Goal: Information Seeking & Learning: Learn about a topic

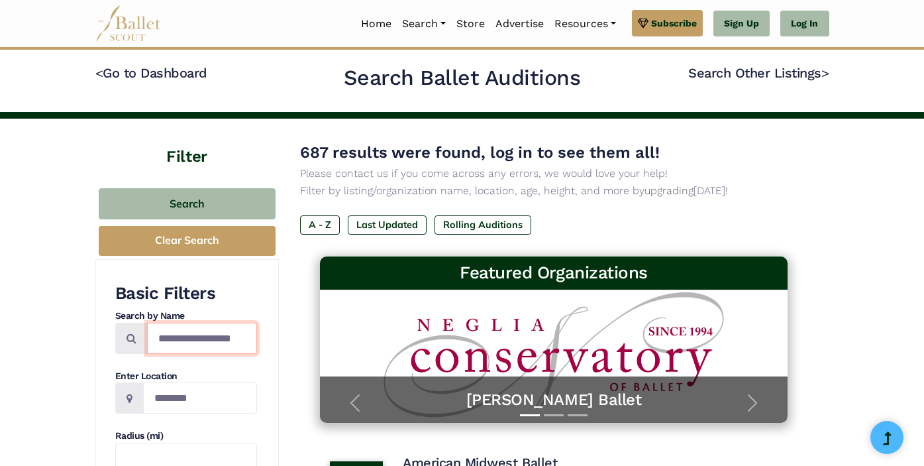
click at [193, 347] on input "Search by names..." at bounding box center [202, 338] width 110 height 31
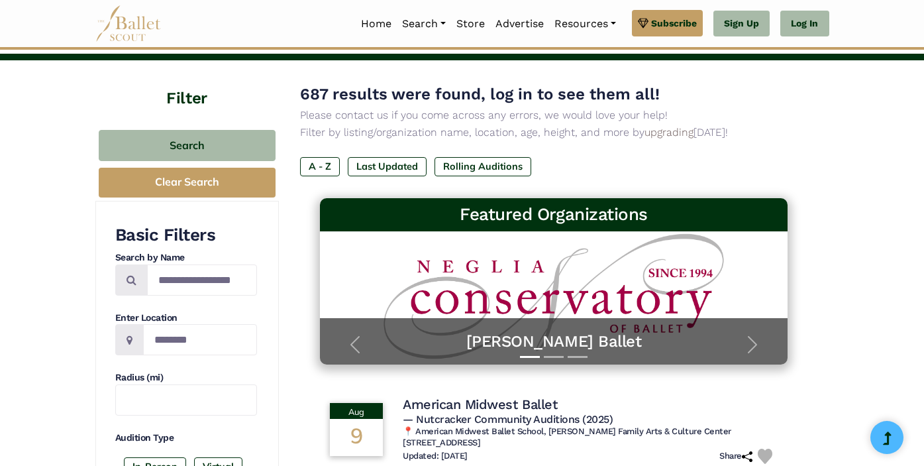
scroll to position [78, 0]
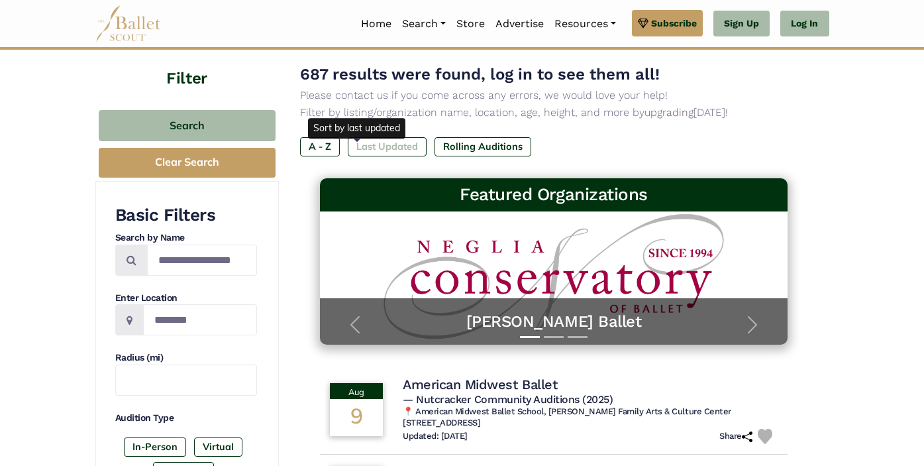
click at [372, 147] on label "Last Updated" at bounding box center [387, 146] width 79 height 19
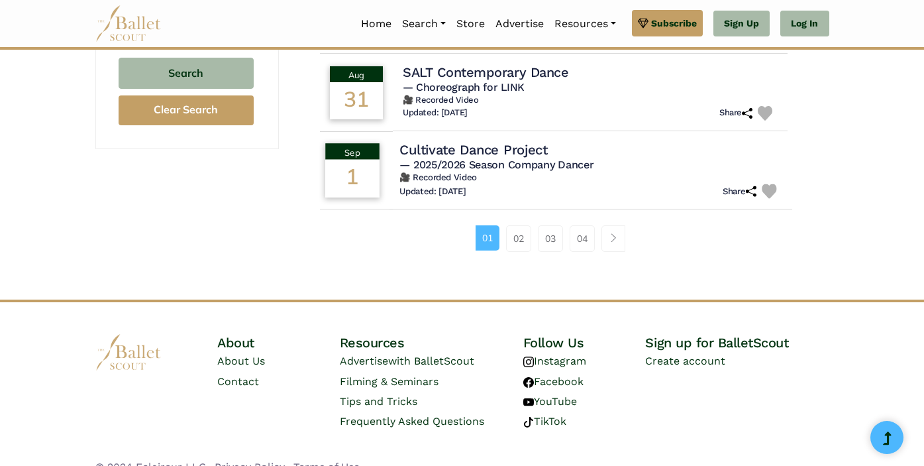
scroll to position [950, 0]
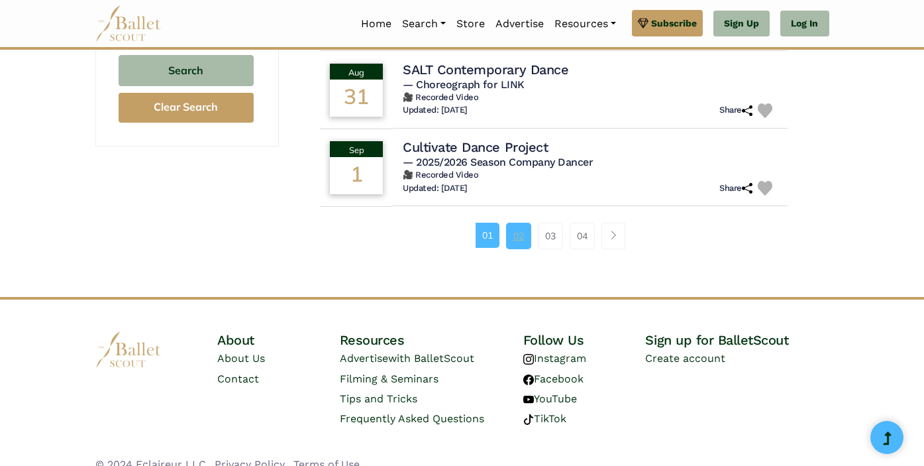
click at [531, 232] on link "02" at bounding box center [518, 236] width 25 height 27
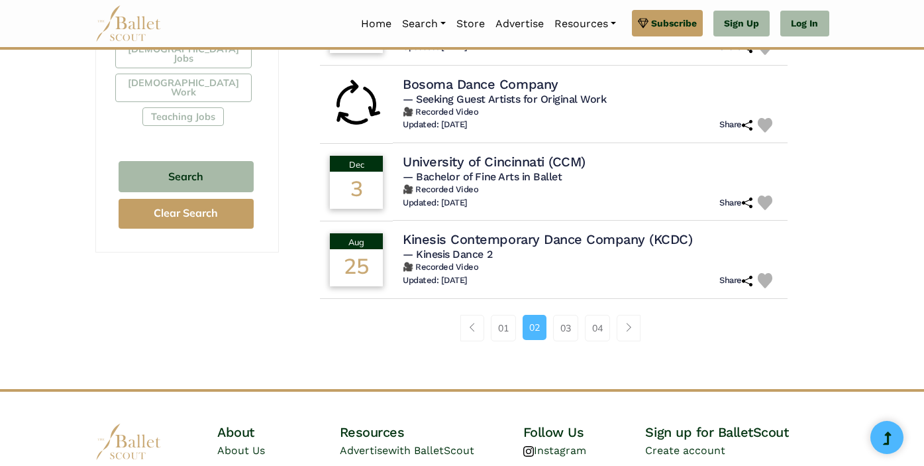
scroll to position [857, 0]
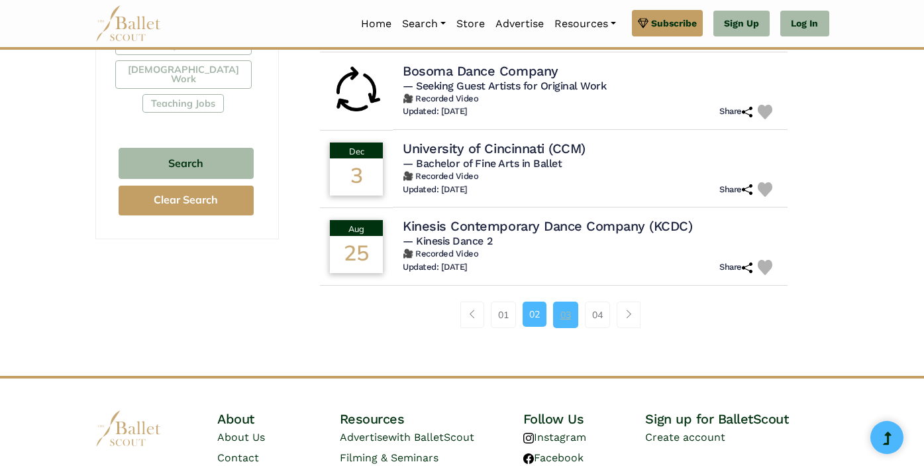
click at [578, 309] on link "03" at bounding box center [565, 314] width 25 height 27
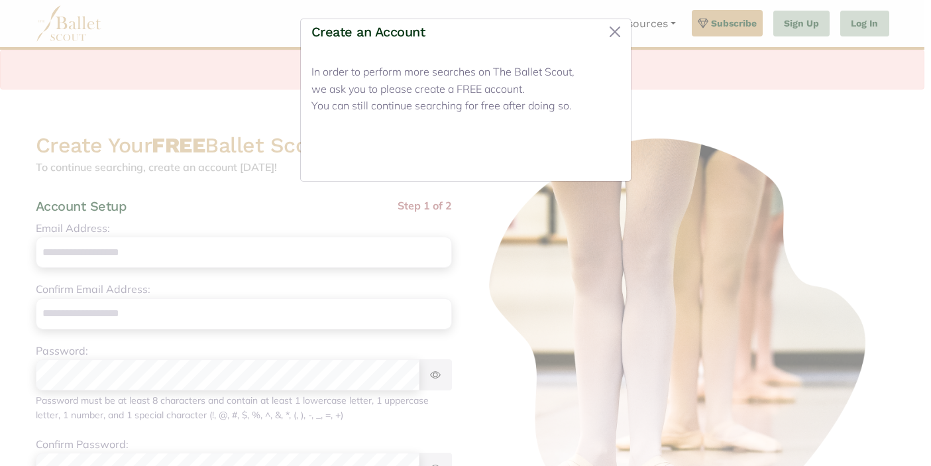
click at [597, 160] on button "Close" at bounding box center [595, 154] width 50 height 31
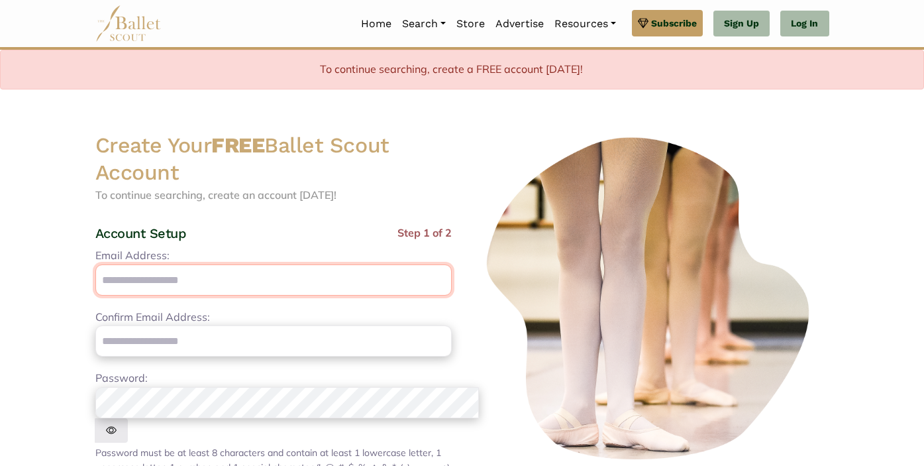
click at [297, 264] on input "Email Address:" at bounding box center [273, 279] width 356 height 31
type input "**********"
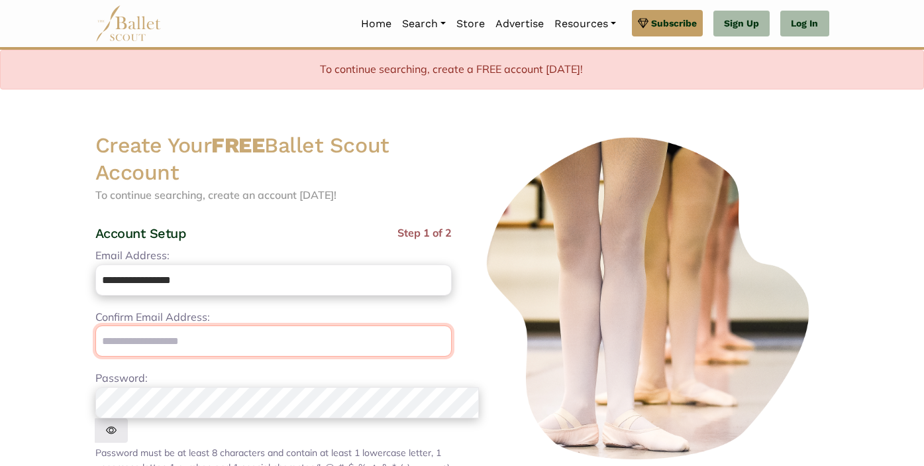
click at [217, 325] on input "email" at bounding box center [273, 340] width 356 height 31
type input "**********"
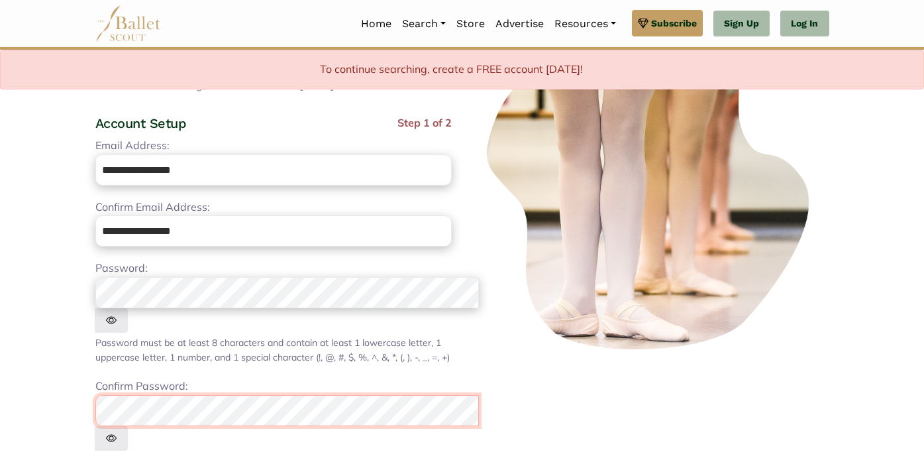
scroll to position [111, 0]
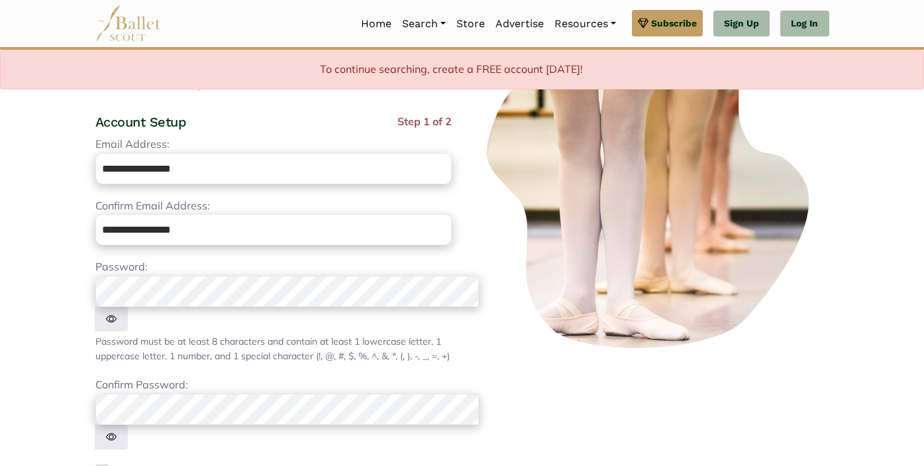
click at [12, 384] on body "Premium Feature Make this audition season count. Upgrade to premium for access …" at bounding box center [462, 348] width 924 height 918
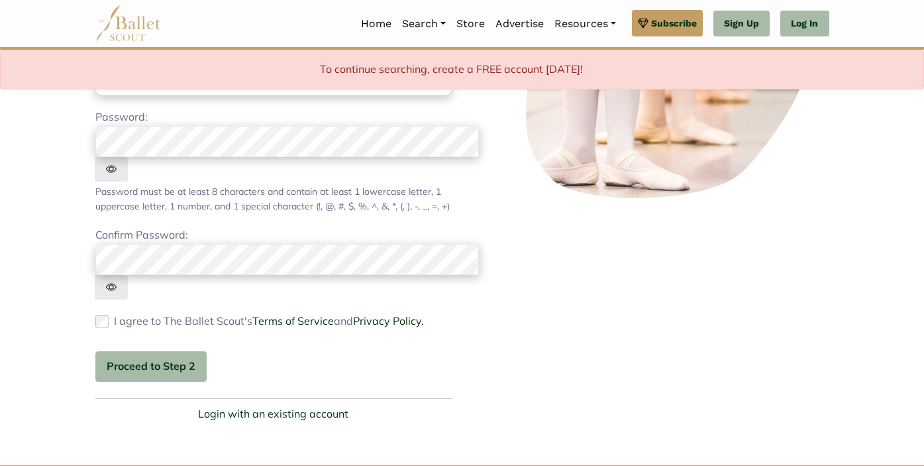
scroll to position [260, 0]
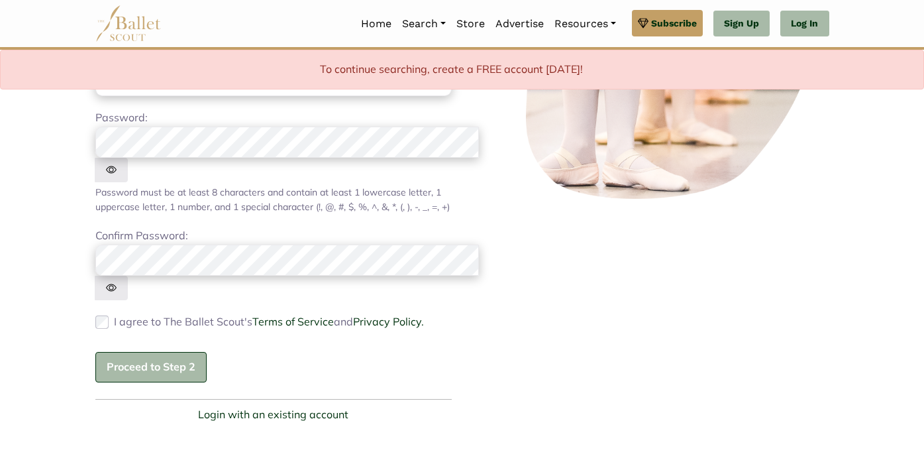
click at [125, 352] on button "Proceed to Step 2" at bounding box center [150, 367] width 111 height 31
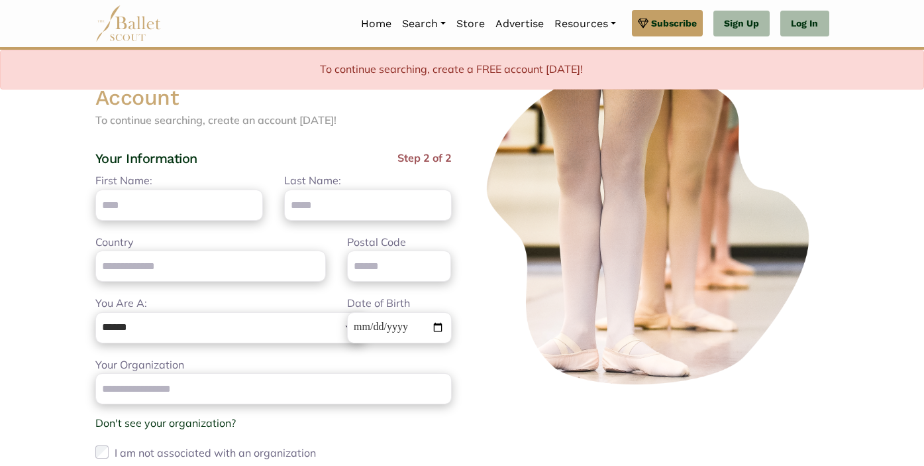
scroll to position [0, 0]
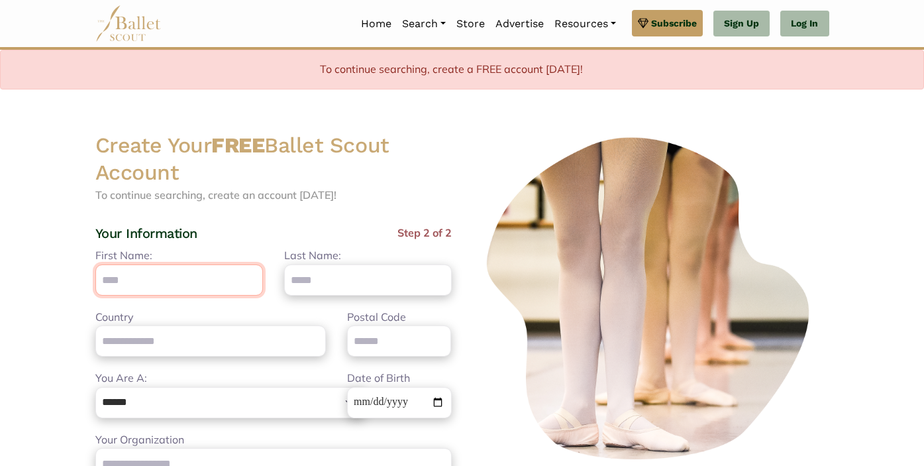
click at [130, 264] on input "First Name:" at bounding box center [179, 279] width 168 height 31
type input "****"
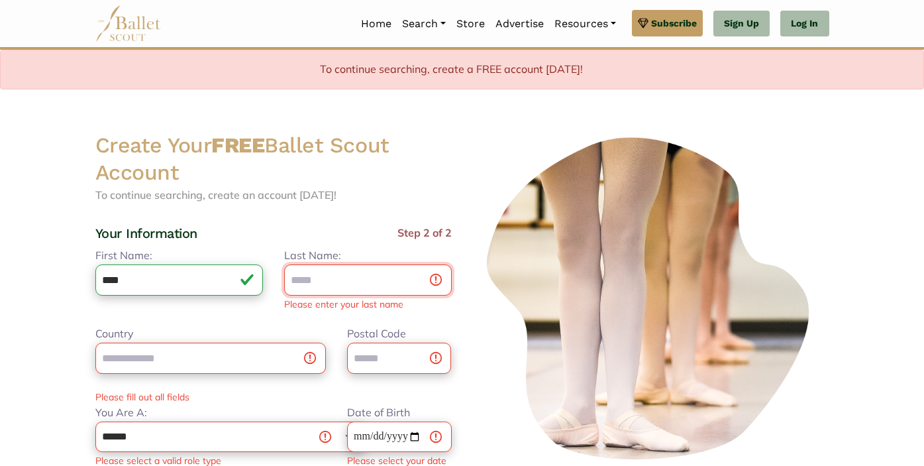
click at [396, 264] on input "Last Name:" at bounding box center [368, 279] width 168 height 31
type input "********"
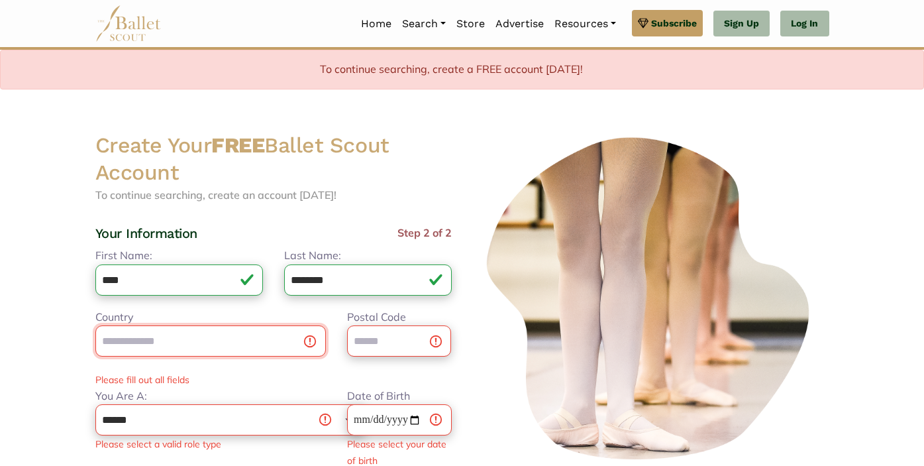
click at [233, 336] on div "Country Postal Code Please fill out all fields" at bounding box center [274, 348] width 378 height 79
type input "******"
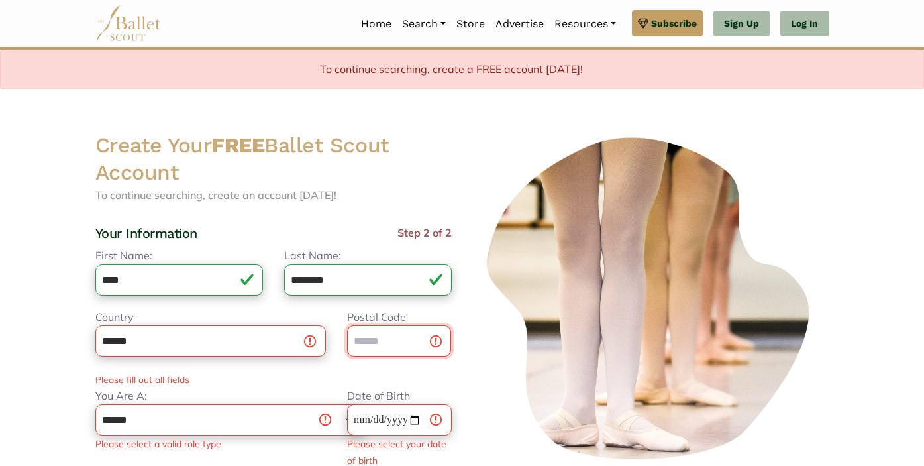
click at [382, 325] on input "Postal Code" at bounding box center [399, 340] width 105 height 31
type input "******"
click at [222, 405] on select "**********" at bounding box center [230, 419] width 270 height 31
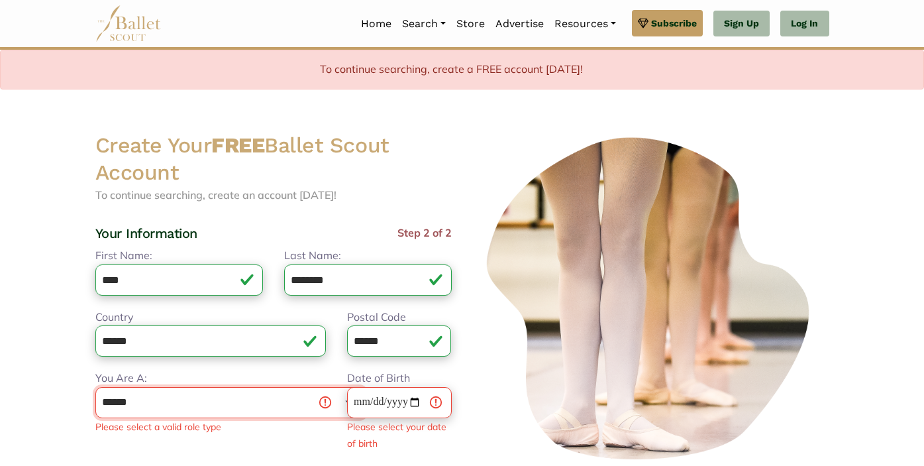
select select "*"
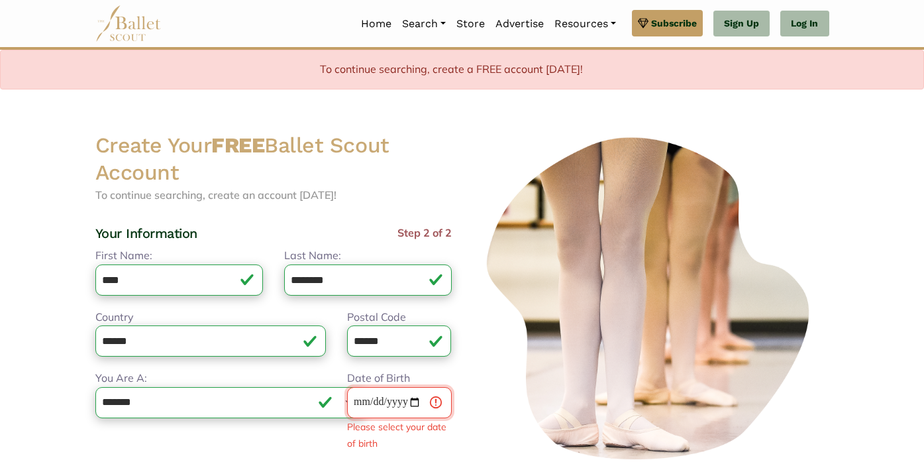
click at [378, 387] on input "Date of Birth" at bounding box center [399, 402] width 105 height 31
click at [350, 387] on input "Date of Birth" at bounding box center [399, 402] width 105 height 31
click at [372, 387] on input "Date of Birth" at bounding box center [399, 402] width 105 height 31
type input "**********"
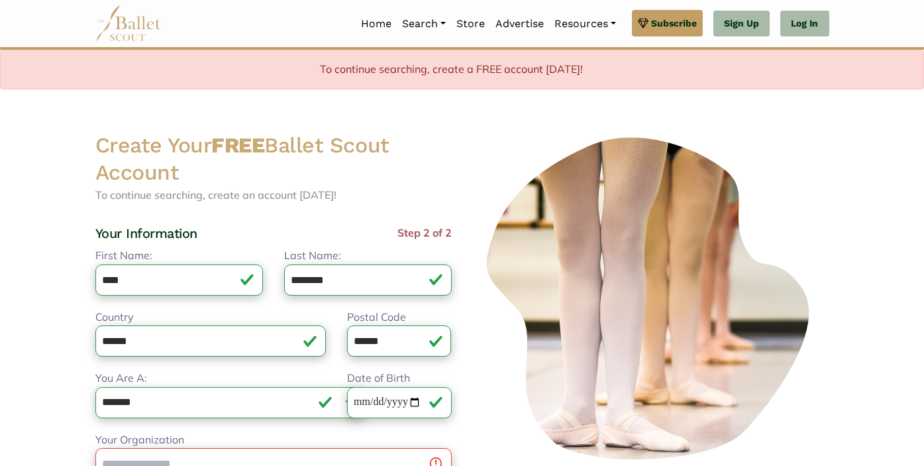
click at [409, 415] on div "**********" at bounding box center [273, 423] width 356 height 352
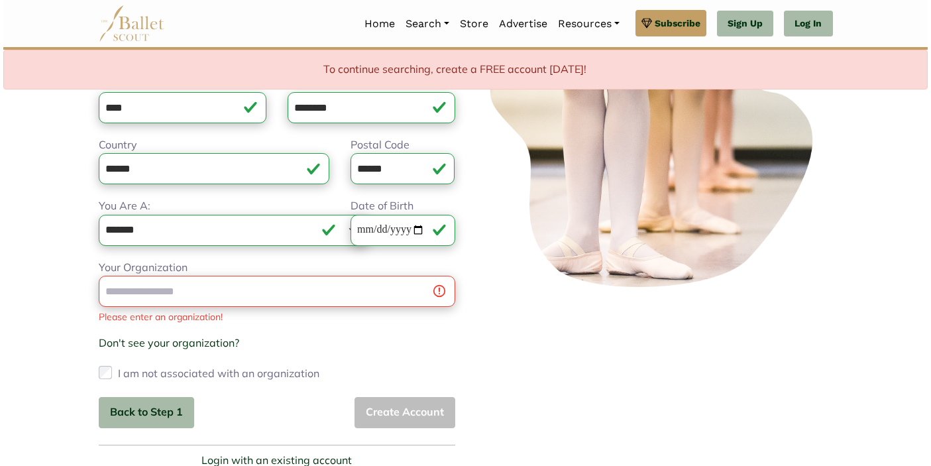
scroll to position [174, 0]
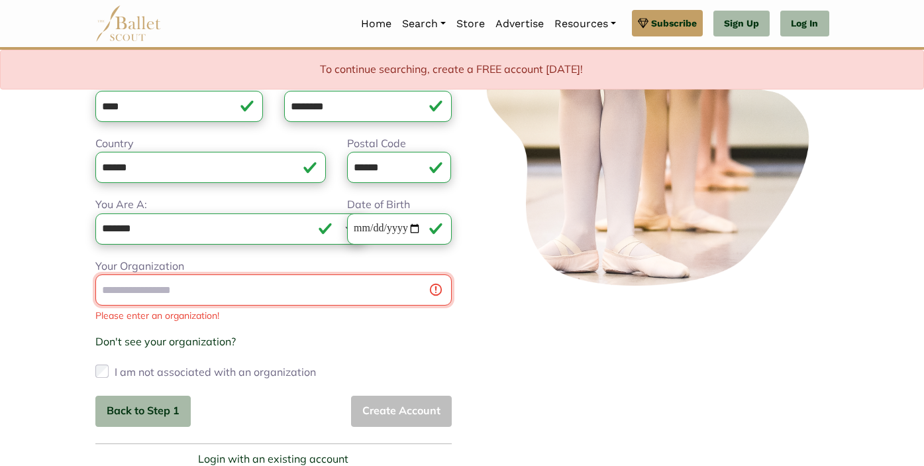
click at [369, 274] on input "Your Organization" at bounding box center [273, 289] width 356 height 31
click at [152, 302] on link "Albert a Ballet" at bounding box center [106, 299] width 140 height 21
type input "**********"
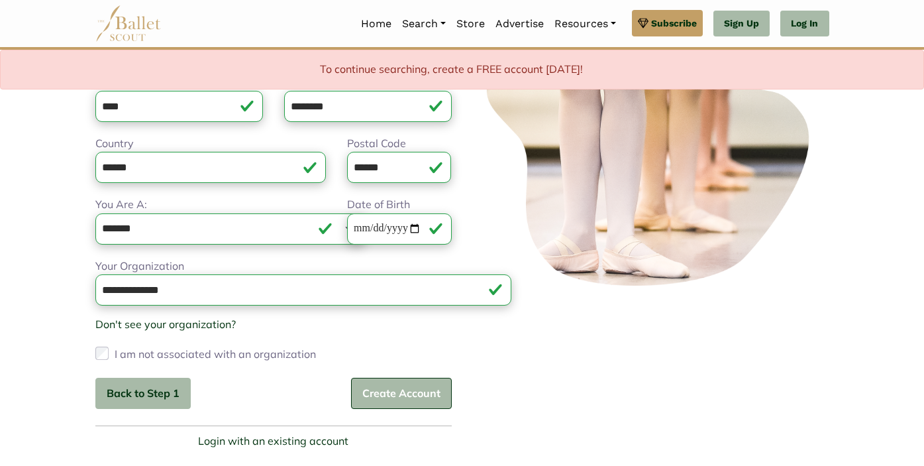
click at [410, 378] on button "Create Account" at bounding box center [401, 393] width 101 height 31
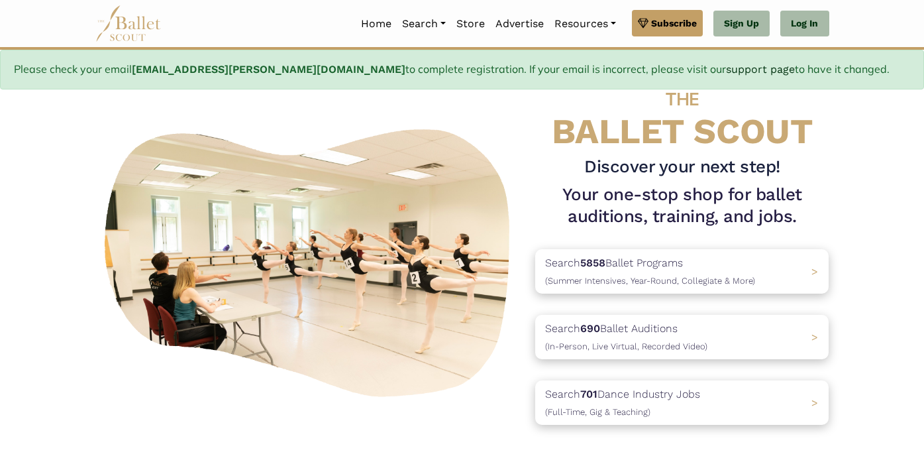
scroll to position [42, 0]
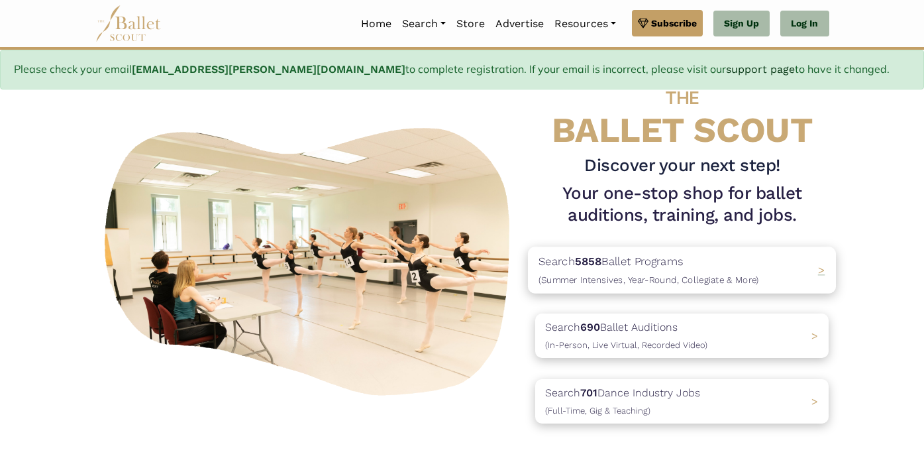
click at [835, 286] on div "Search 5858 Ballet Programs (Summer Intensives, Year-Round, Collegiate & More) >" at bounding box center [682, 269] width 308 height 46
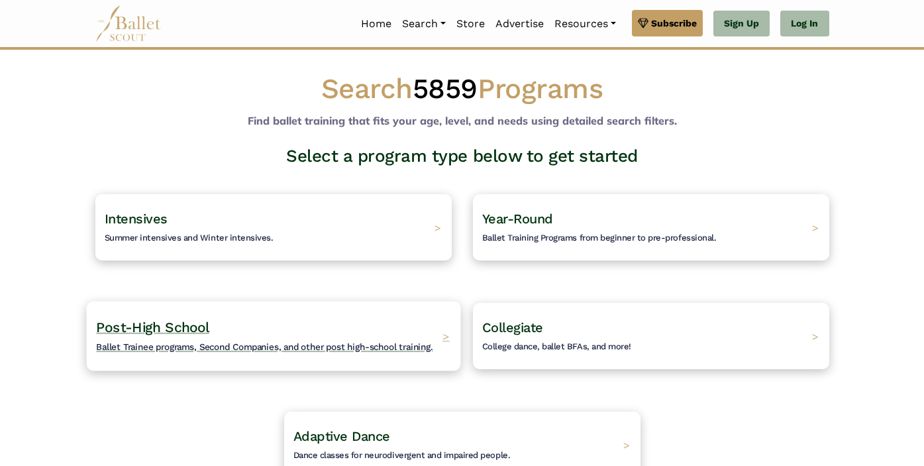
click at [341, 335] on h4 "Post-High School Ballet Trainee programs, Second Companies, and other post high…" at bounding box center [264, 336] width 337 height 36
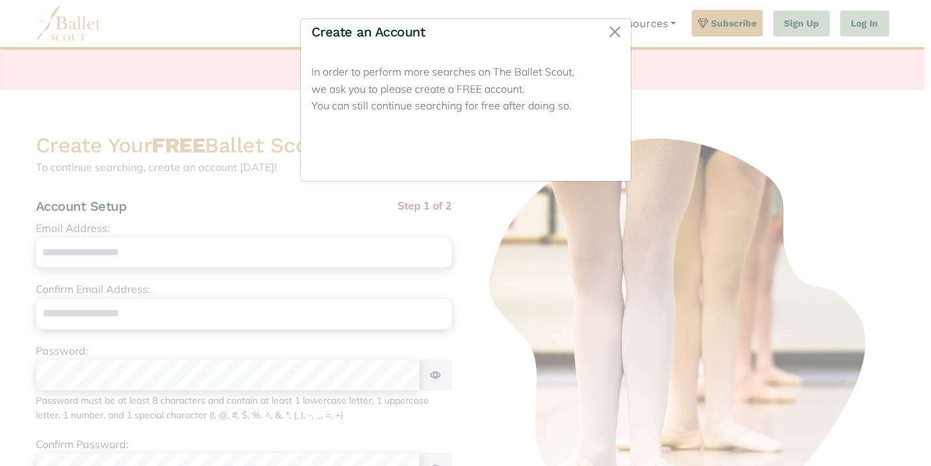
click at [598, 159] on button "Close" at bounding box center [595, 154] width 50 height 31
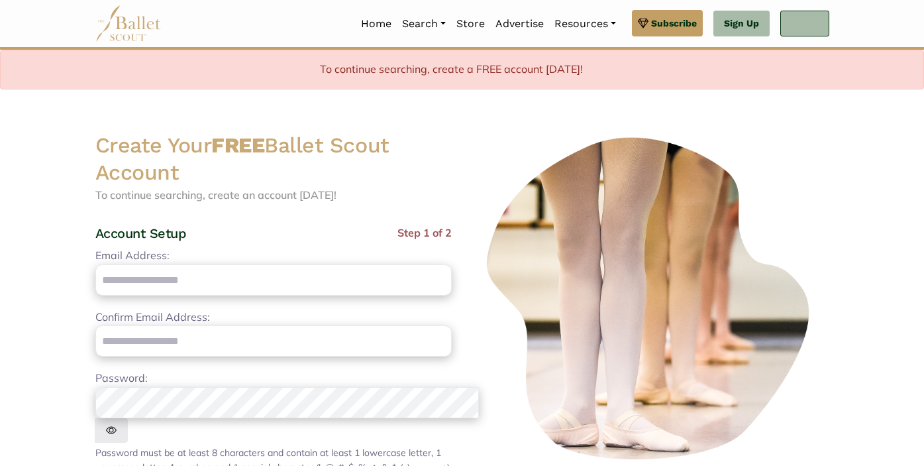
click at [829, 29] on link "Log In" at bounding box center [804, 24] width 48 height 27
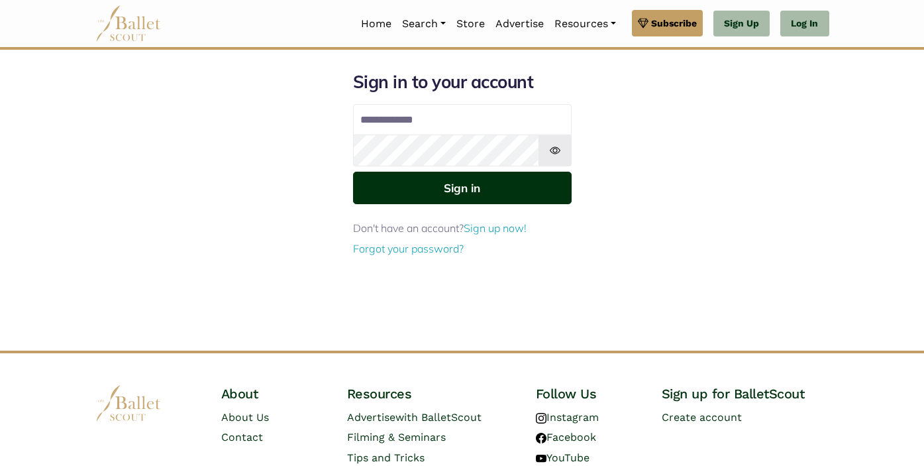
type input "**********"
click at [465, 191] on button "Sign in" at bounding box center [462, 188] width 219 height 32
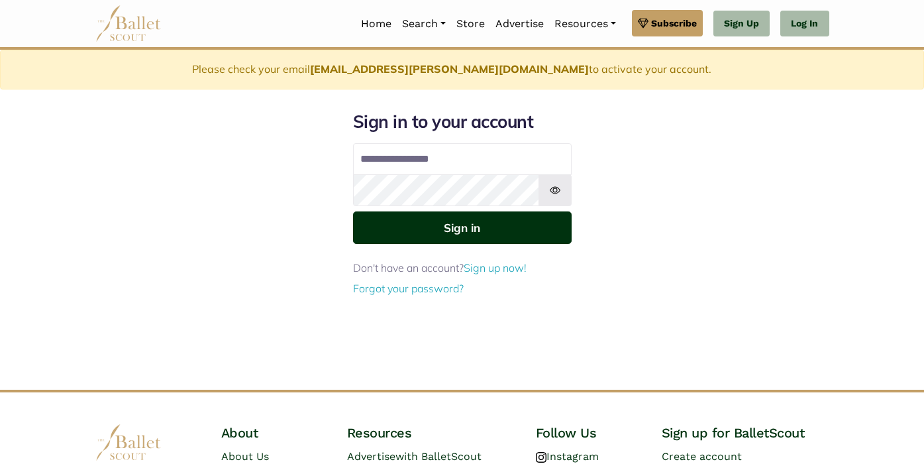
click at [455, 232] on button "Sign in" at bounding box center [462, 227] width 219 height 32
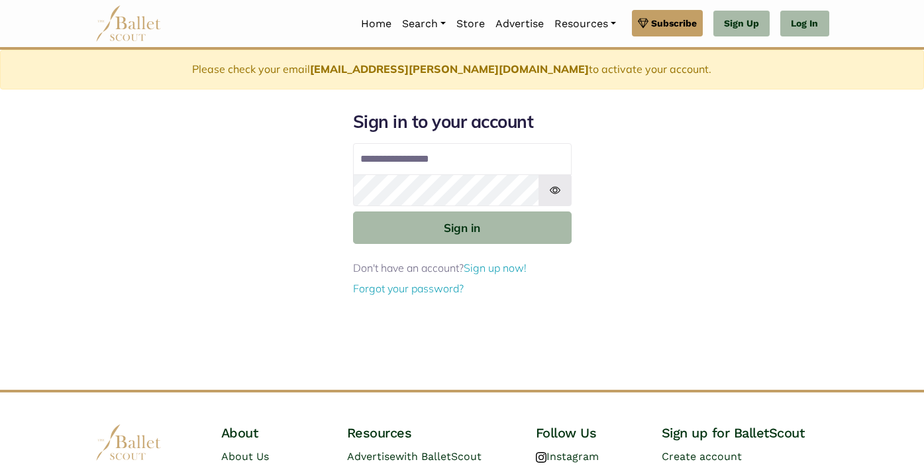
click at [500, 155] on input "**********" at bounding box center [462, 159] width 219 height 32
click at [549, 193] on img at bounding box center [555, 190] width 33 height 32
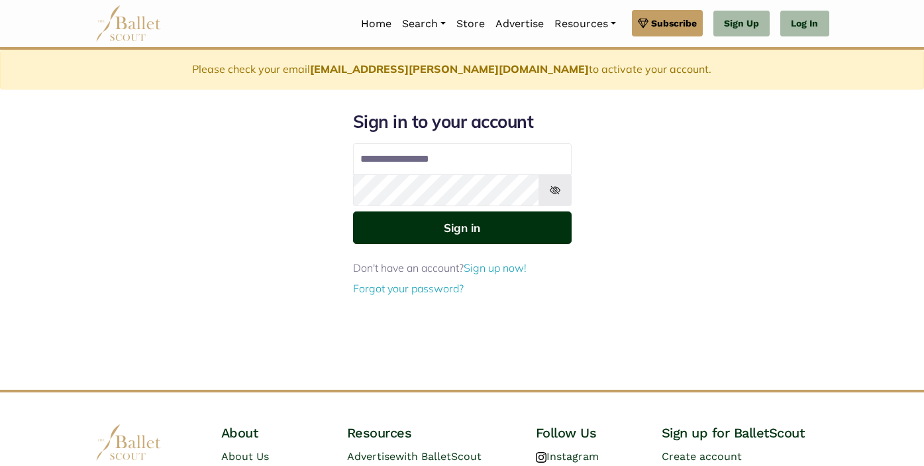
click at [521, 215] on button "Sign in" at bounding box center [462, 227] width 219 height 32
click at [515, 231] on button "Sign in" at bounding box center [462, 227] width 219 height 32
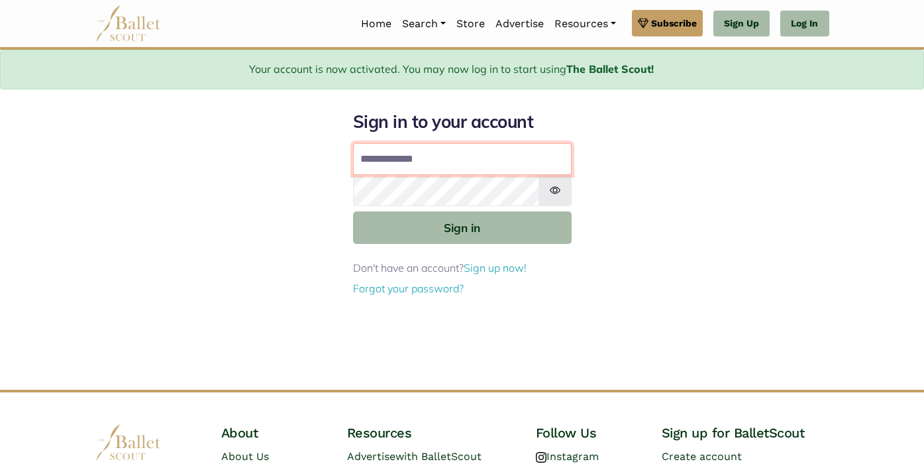
type input "**********"
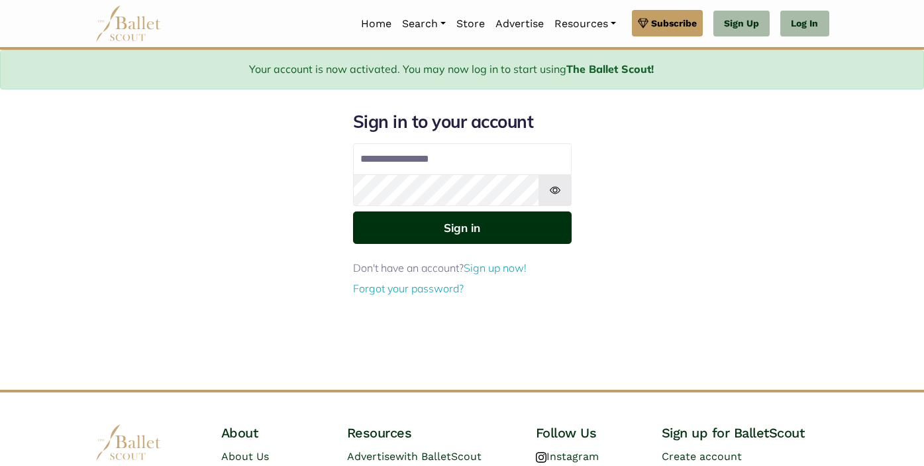
click at [481, 235] on button "Sign in" at bounding box center [462, 227] width 219 height 32
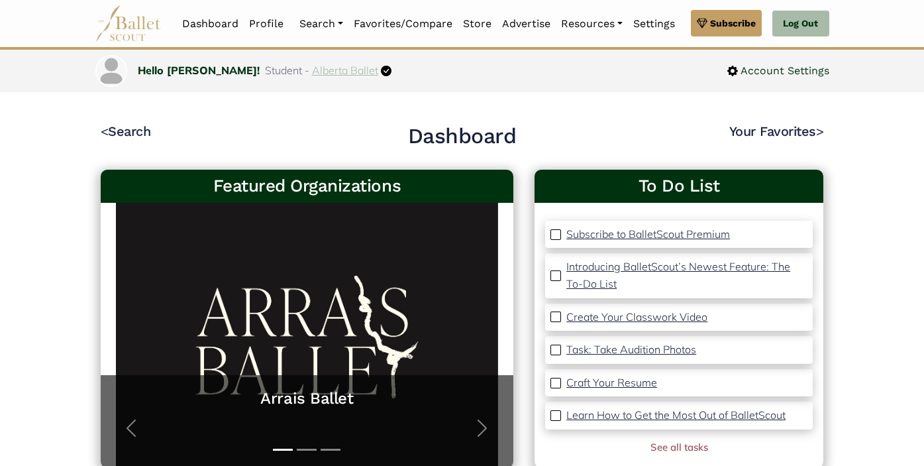
click at [312, 71] on link "Alberta Ballet" at bounding box center [345, 70] width 66 height 13
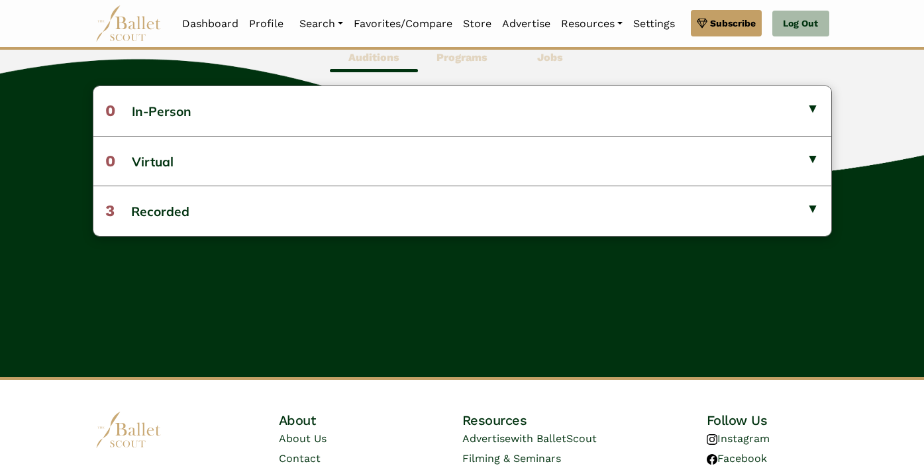
scroll to position [383, 0]
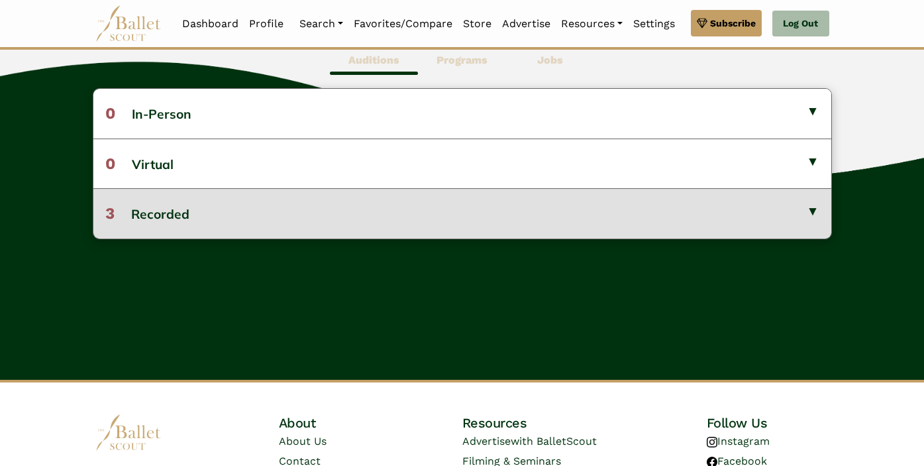
click at [258, 219] on button "3 Recorded" at bounding box center [462, 213] width 738 height 50
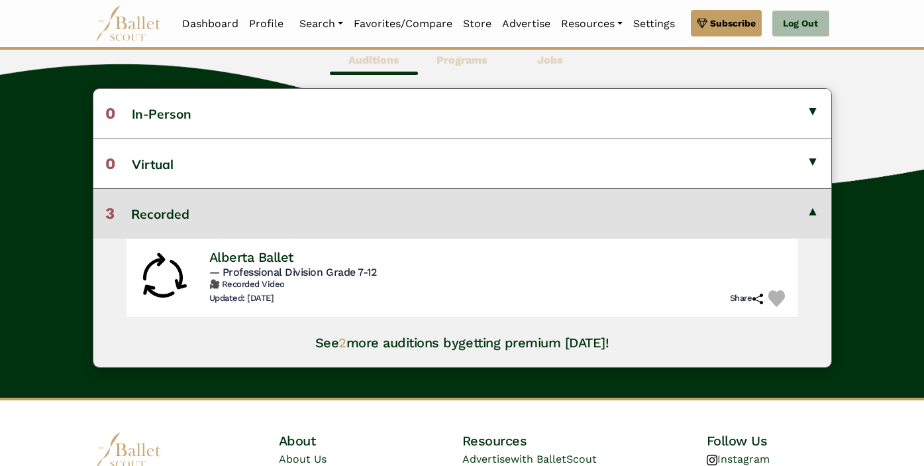
click at [301, 215] on button "3 Recorded" at bounding box center [462, 213] width 738 height 50
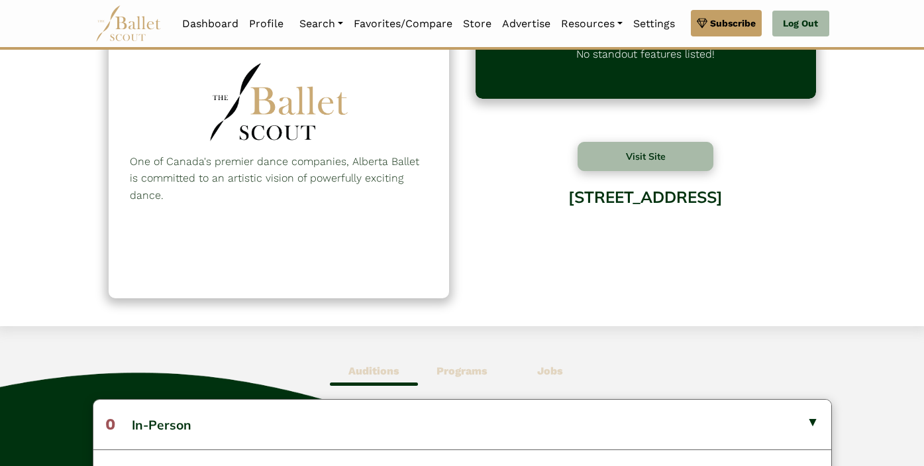
scroll to position [0, 0]
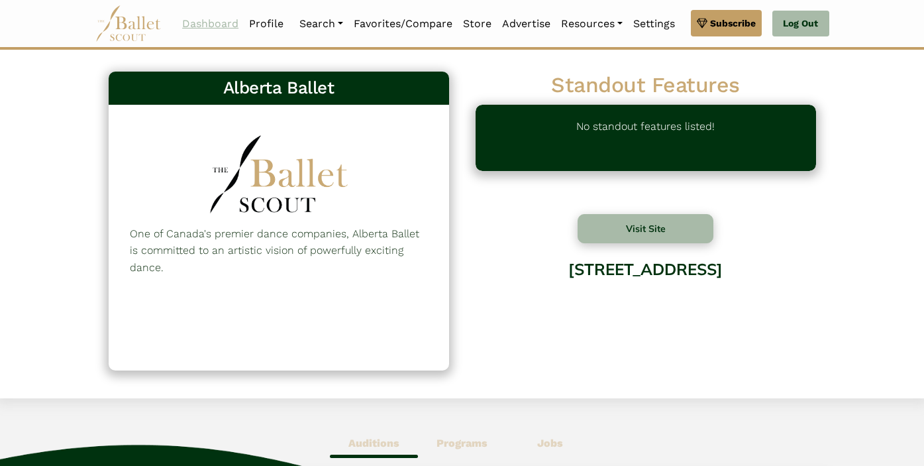
click at [244, 22] on link "Dashboard" at bounding box center [210, 24] width 67 height 28
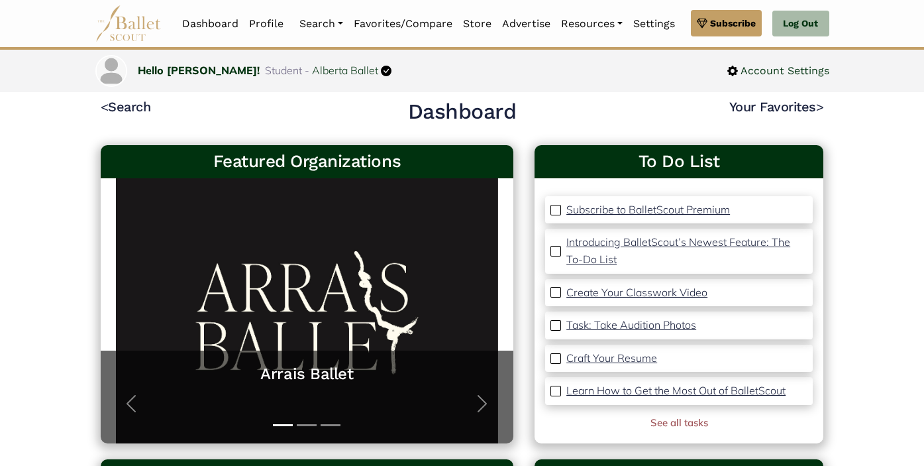
scroll to position [22, 0]
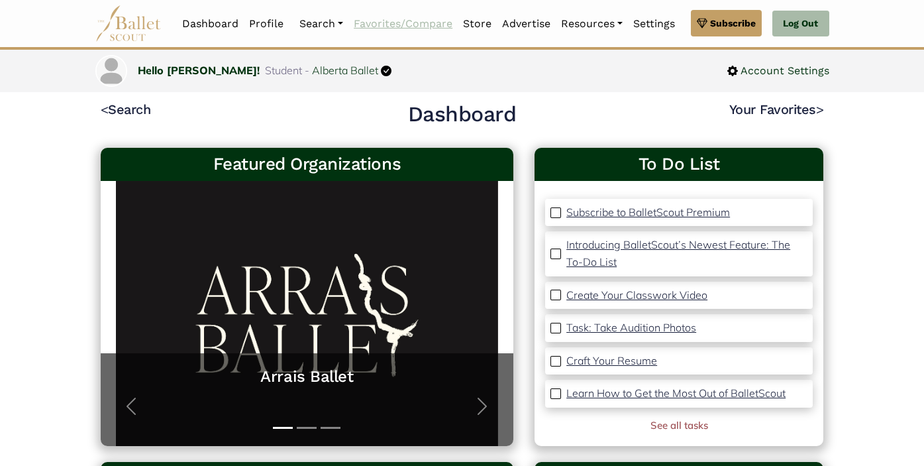
click at [458, 25] on link "Favorites/Compare" at bounding box center [403, 24] width 109 height 28
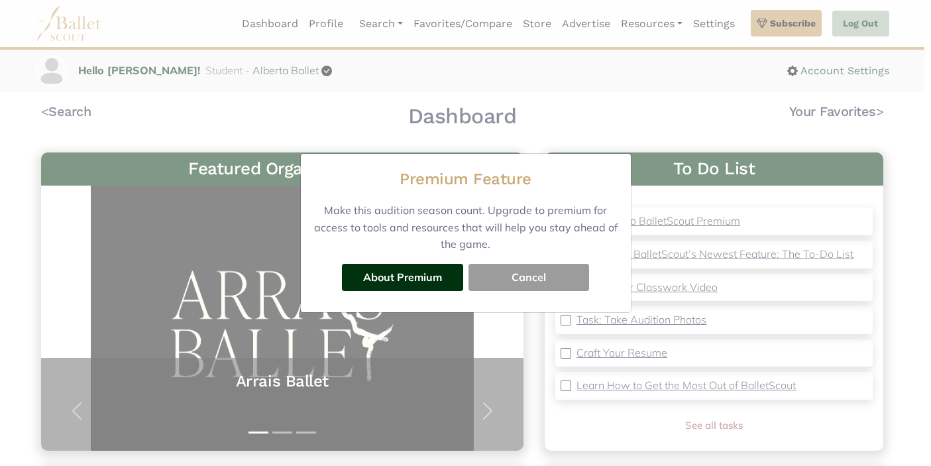
click at [498, 281] on button "Cancel" at bounding box center [528, 277] width 121 height 27
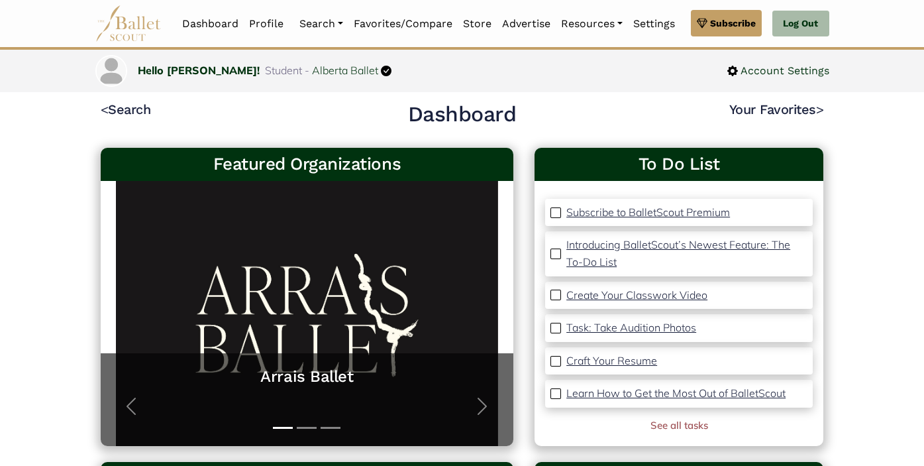
click at [95, 20] on img at bounding box center [128, 23] width 66 height 36
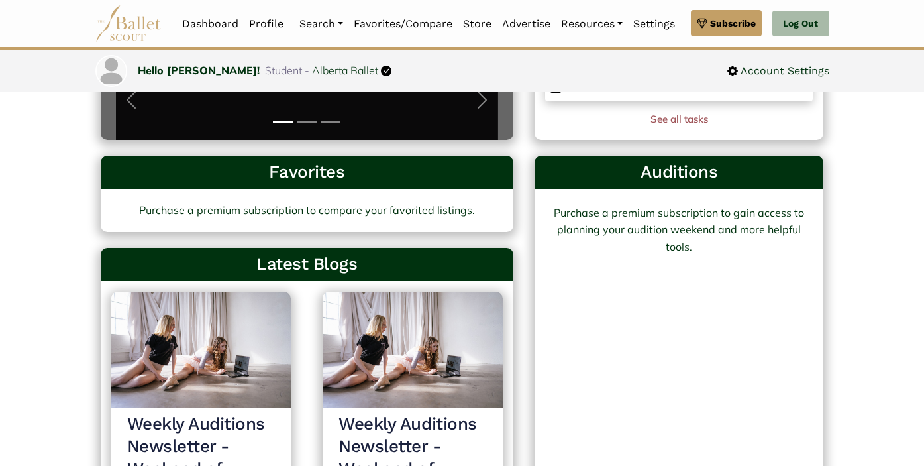
scroll to position [331, 0]
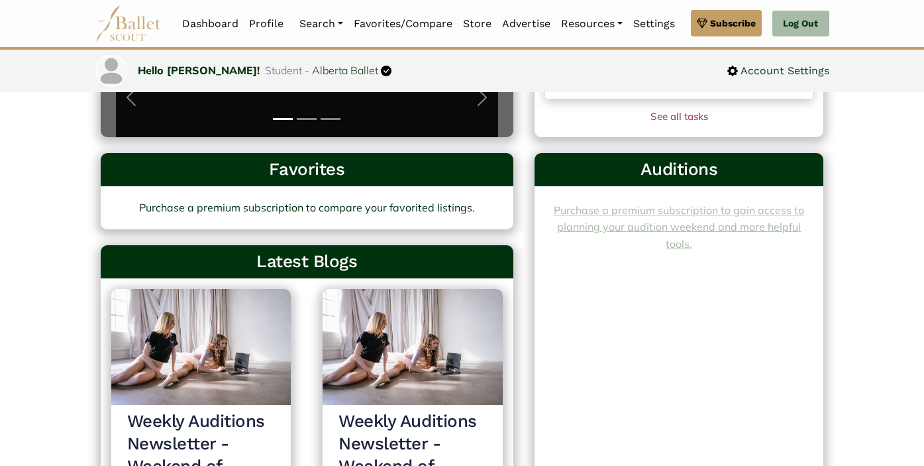
click at [646, 231] on link "Purchase a premium subscription to gain access to planning your audition weeken…" at bounding box center [679, 226] width 250 height 47
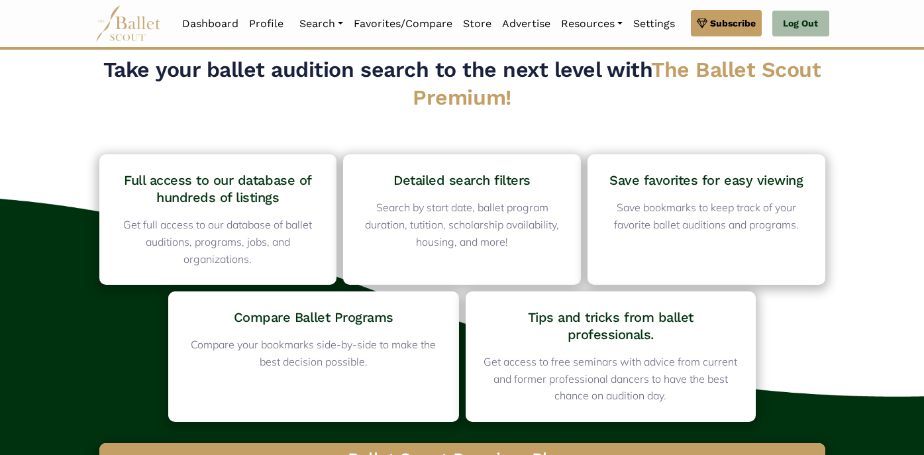
scroll to position [111, 0]
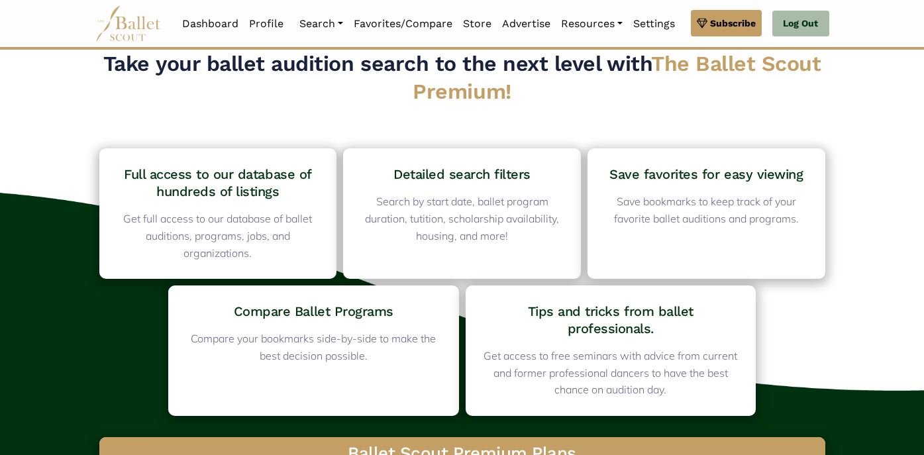
click at [528, 203] on p "Search by start date, ballet program duration, tutition, scholarship availabili…" at bounding box center [461, 218] width 203 height 51
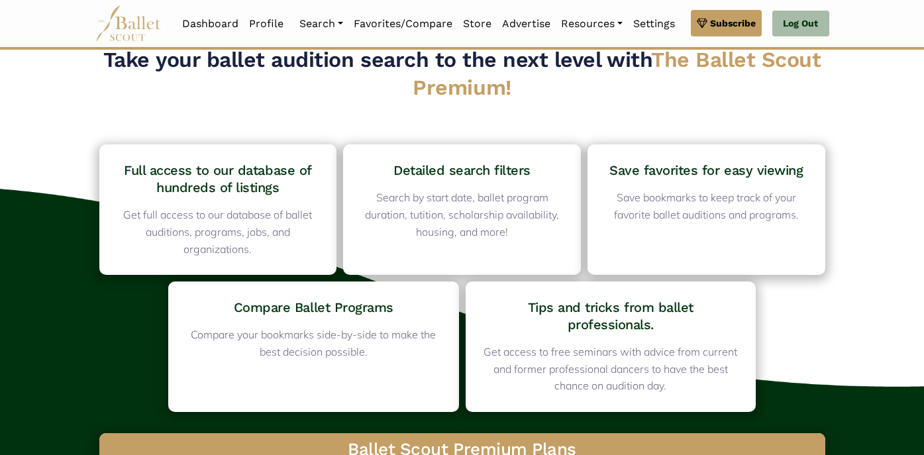
click at [508, 170] on h4 "Detailed search filters" at bounding box center [461, 170] width 203 height 17
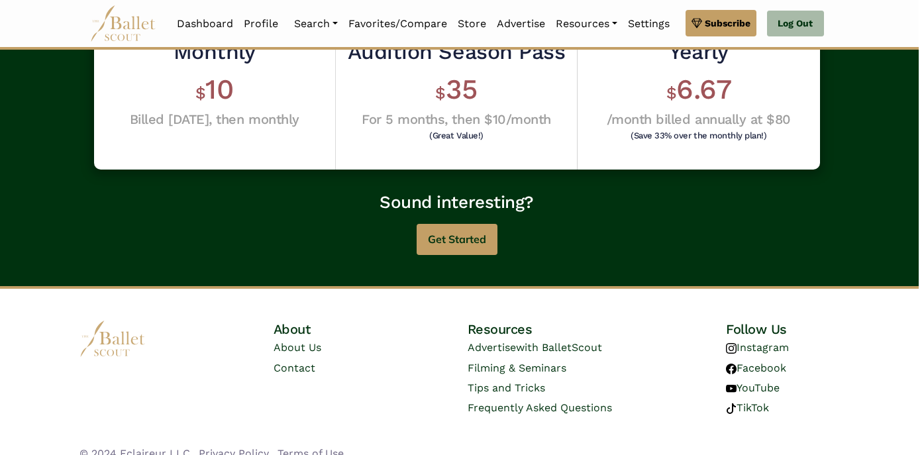
scroll to position [0, 5]
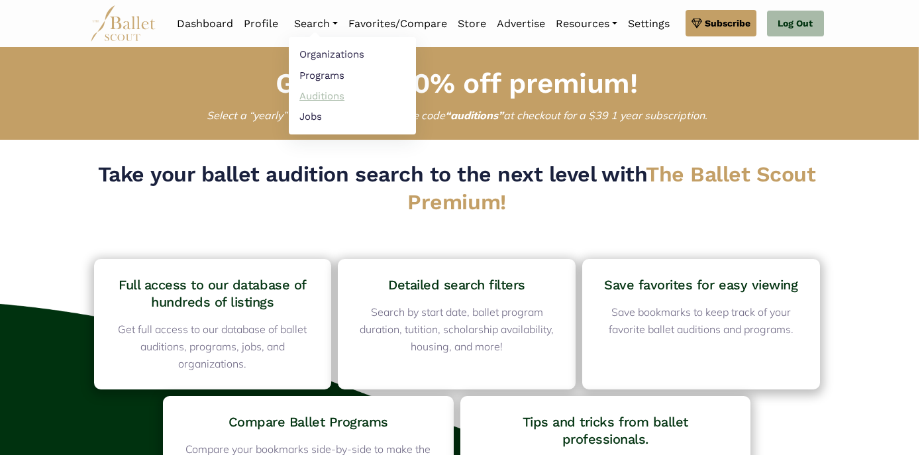
click at [378, 93] on link "Auditions" at bounding box center [352, 95] width 127 height 21
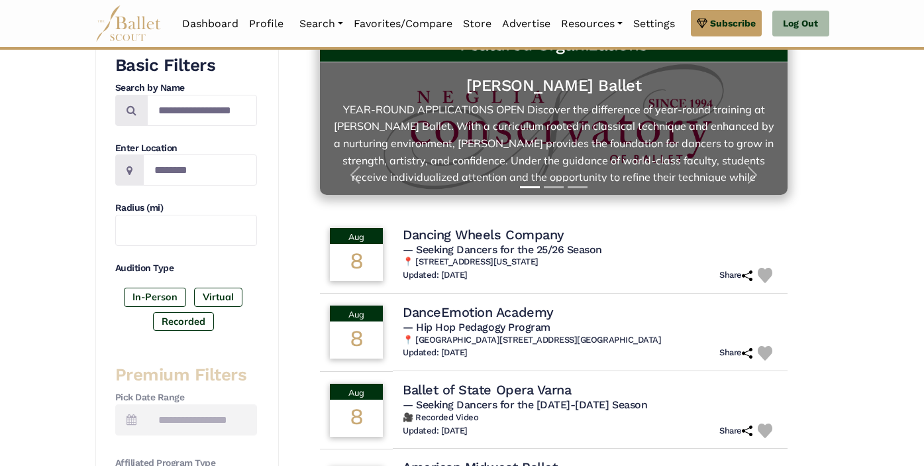
scroll to position [6, 0]
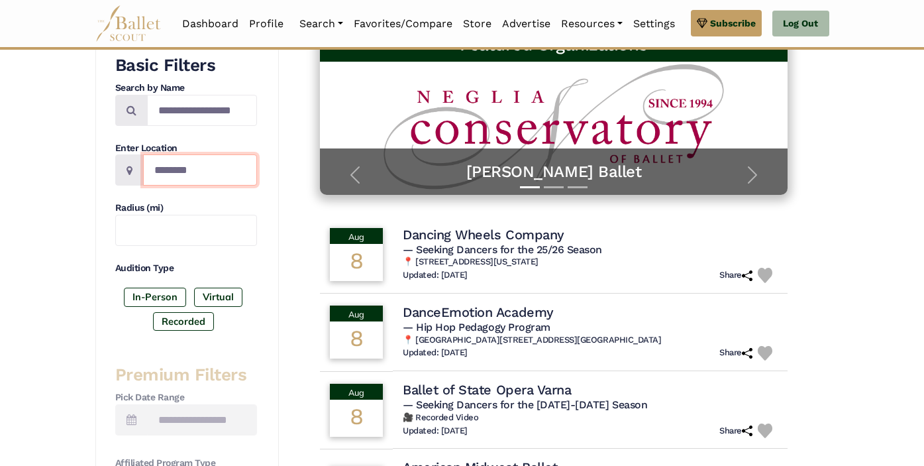
click at [181, 182] on input "Location" at bounding box center [200, 169] width 114 height 31
type input "******"
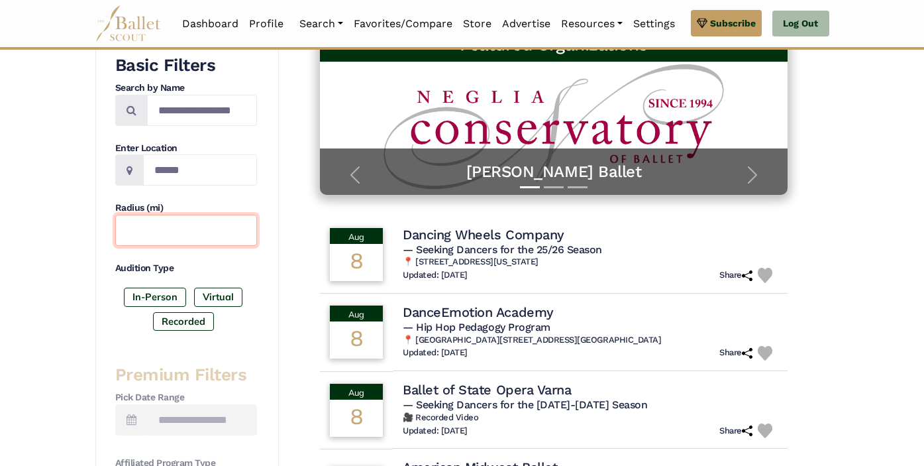
click at [202, 225] on input "text" at bounding box center [186, 230] width 142 height 31
click at [211, 275] on h4 "Audition Type" at bounding box center [186, 268] width 142 height 13
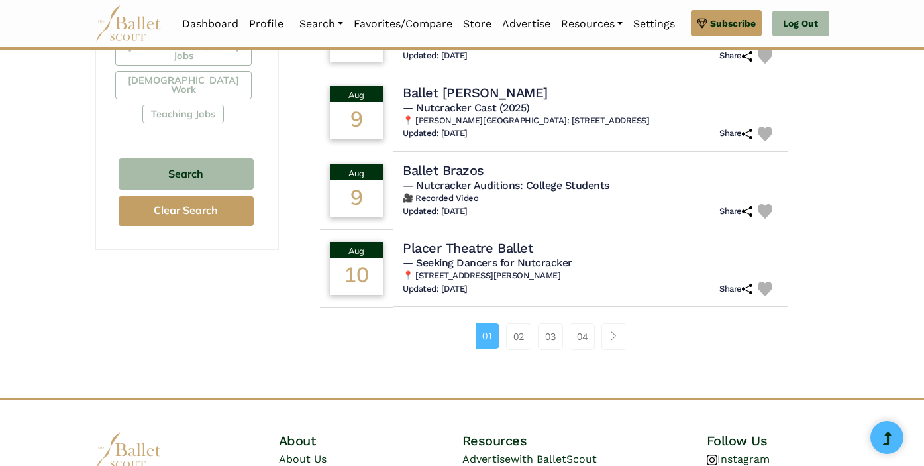
scroll to position [859, 0]
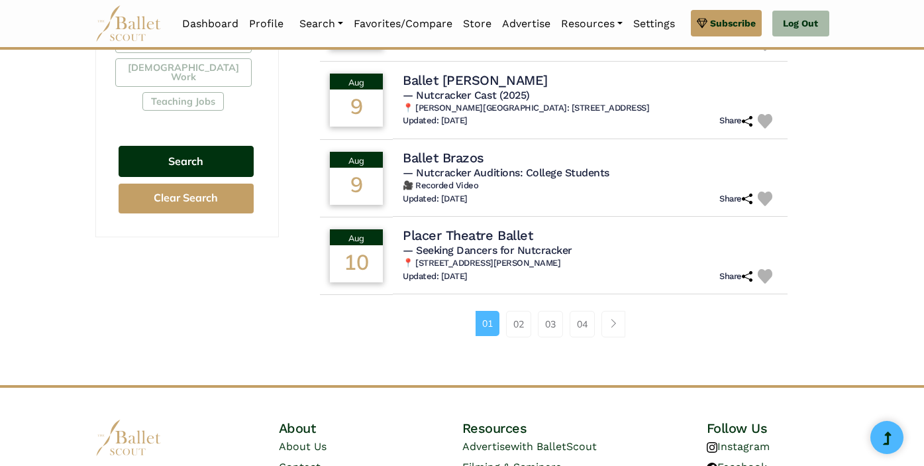
click at [169, 146] on button "Search" at bounding box center [186, 161] width 135 height 31
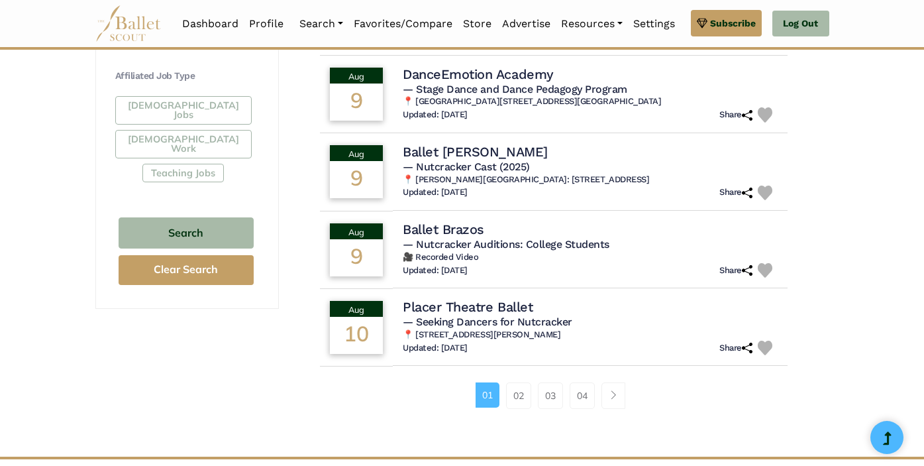
scroll to position [764, 0]
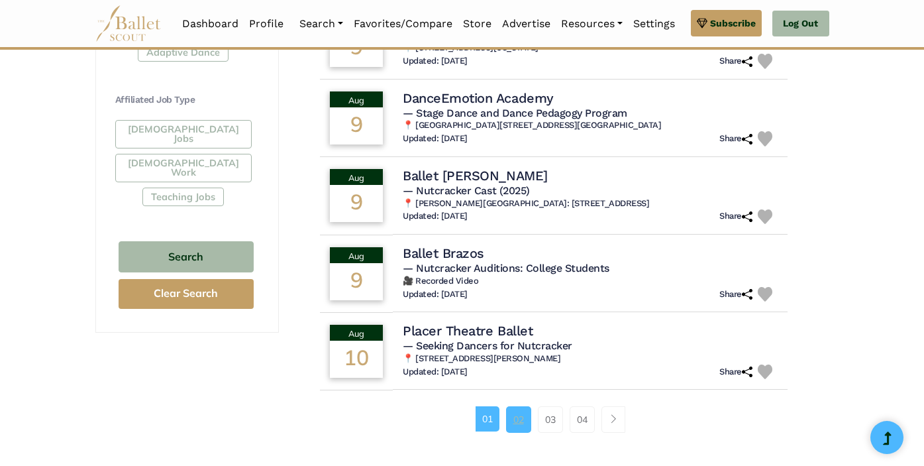
click at [530, 421] on link "02" at bounding box center [518, 419] width 25 height 27
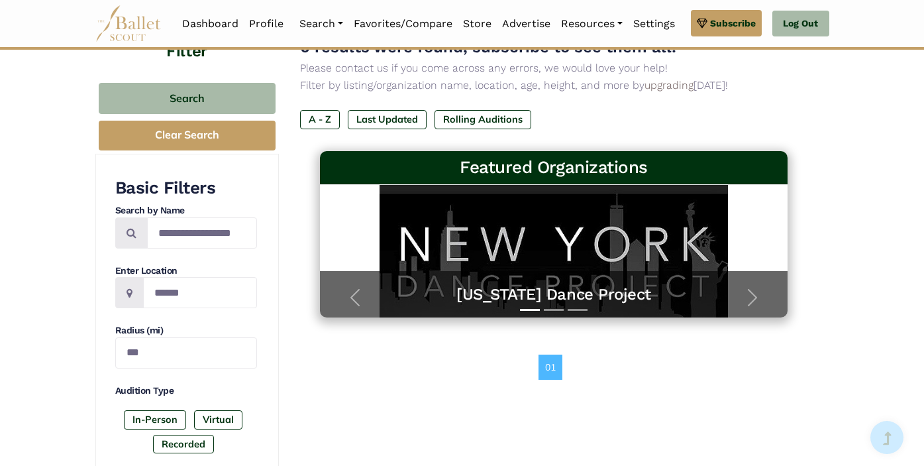
scroll to position [94, 0]
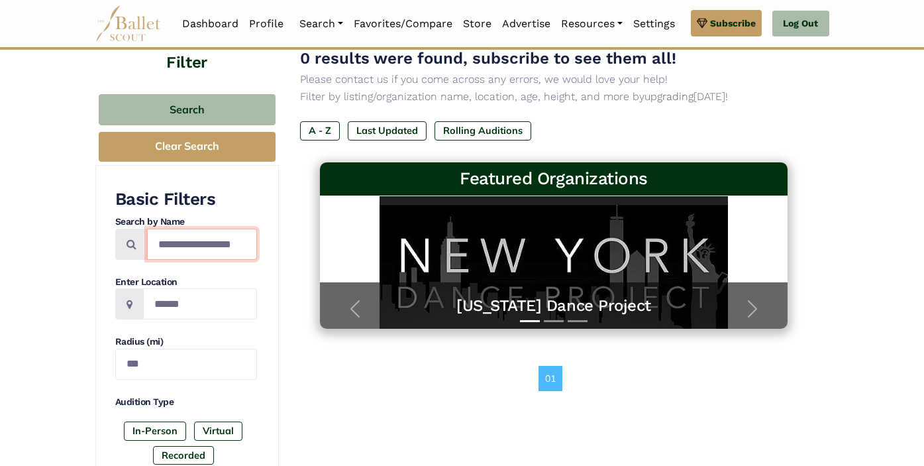
click at [210, 260] on input "Search by names..." at bounding box center [202, 244] width 110 height 31
click at [724, 125] on div "0 results were found, subscribe to see them all! Please contact us if you come …" at bounding box center [554, 104] width 508 height 117
click at [788, 326] on button "Next" at bounding box center [753, 309] width 70 height 40
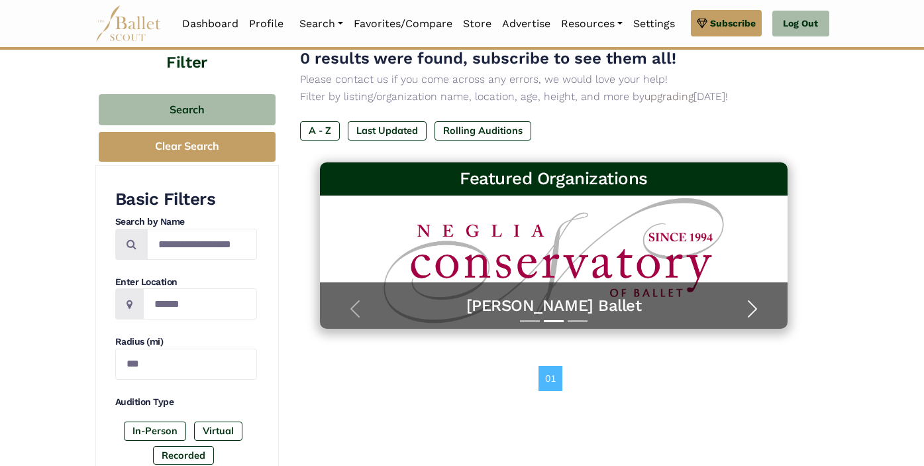
click at [763, 319] on span "button" at bounding box center [752, 308] width 21 height 21
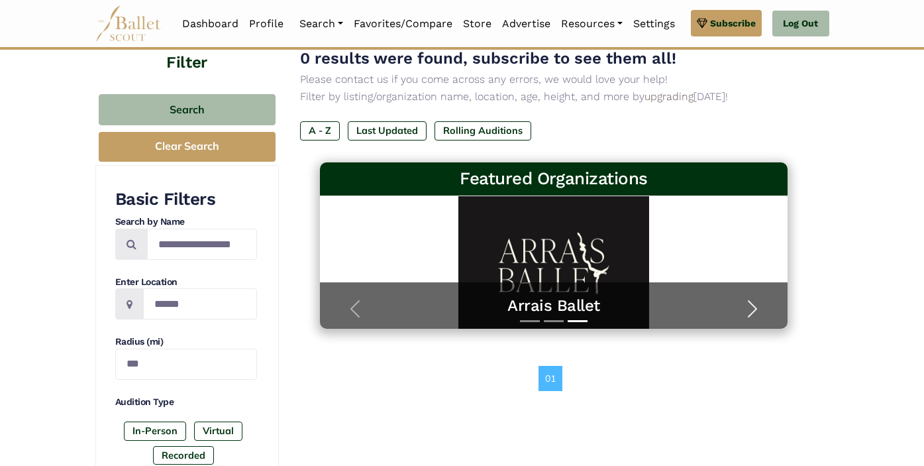
click at [763, 319] on span "button" at bounding box center [752, 308] width 21 height 21
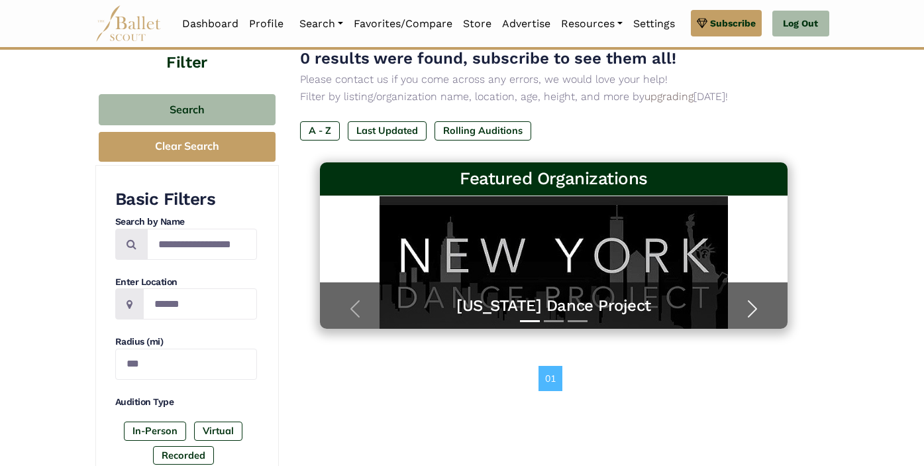
click at [763, 319] on span "button" at bounding box center [752, 308] width 21 height 21
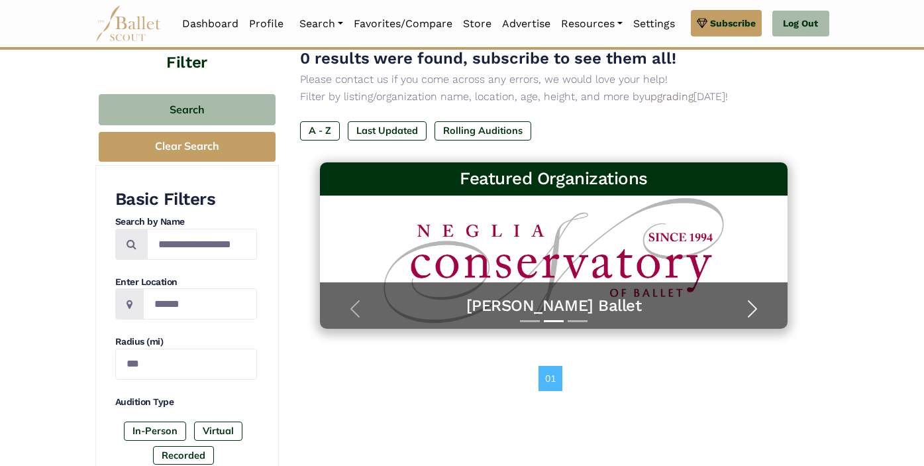
click at [763, 319] on span "button" at bounding box center [752, 308] width 21 height 21
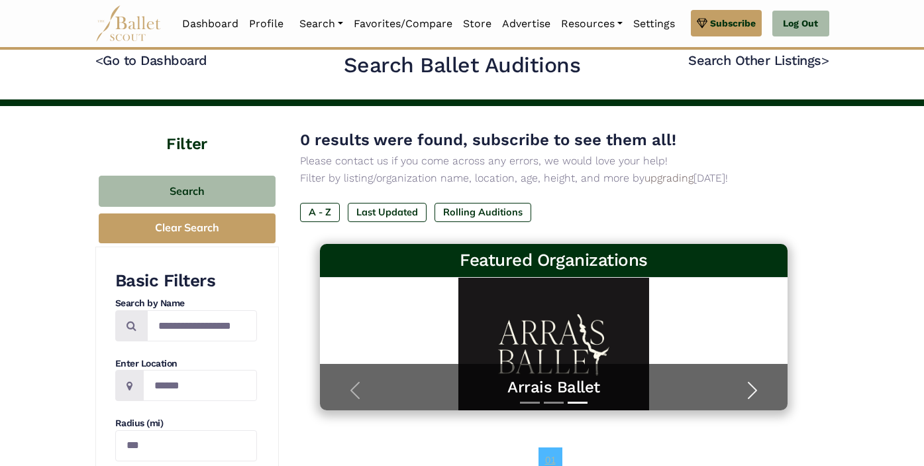
scroll to position [0, 0]
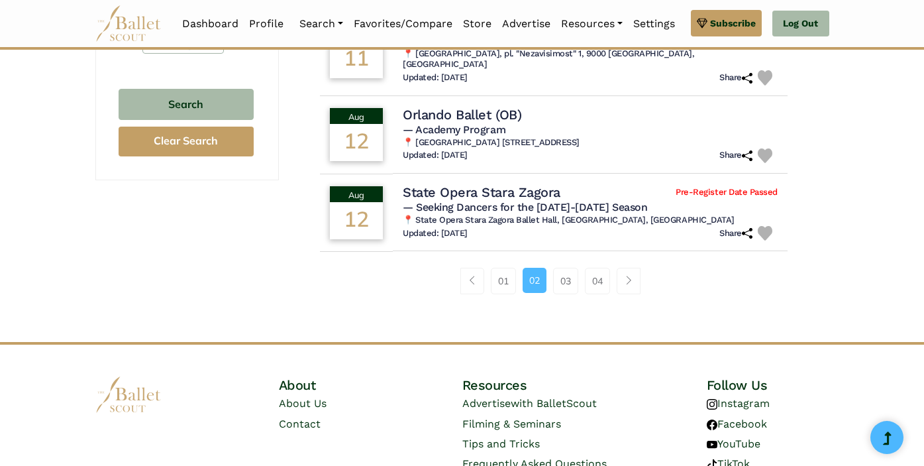
scroll to position [921, 0]
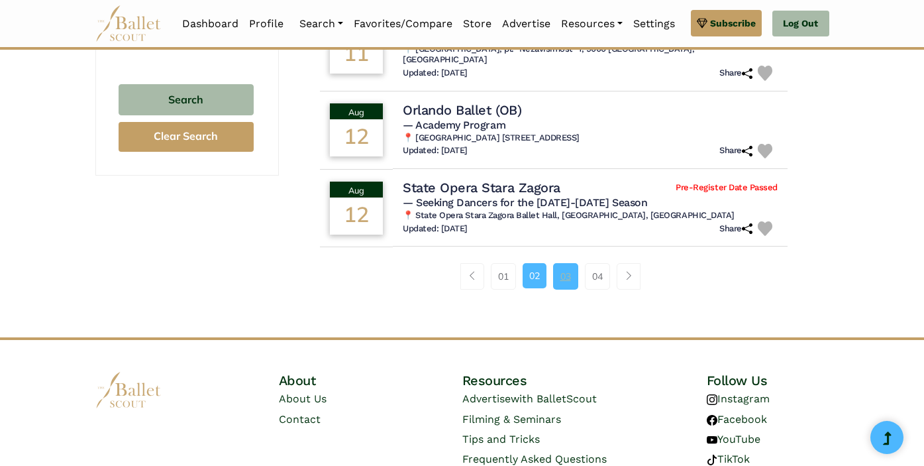
click at [578, 263] on link "03" at bounding box center [565, 276] width 25 height 27
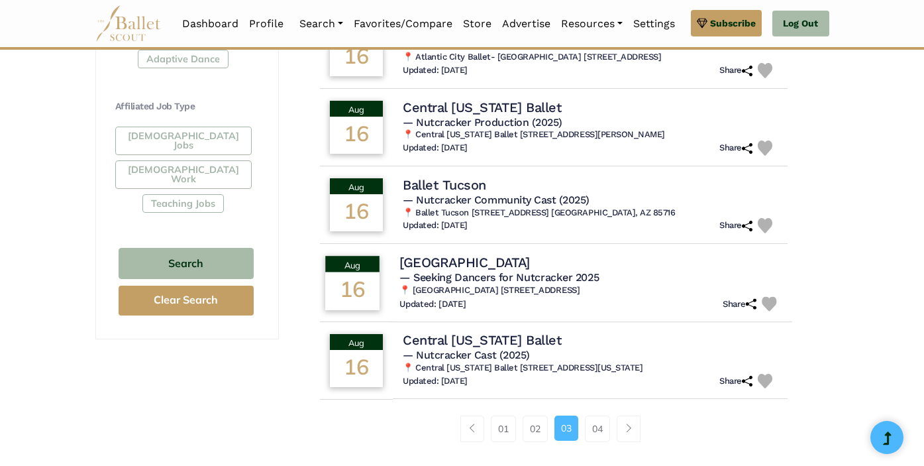
scroll to position [758, 0]
